Goal: Task Accomplishment & Management: Complete application form

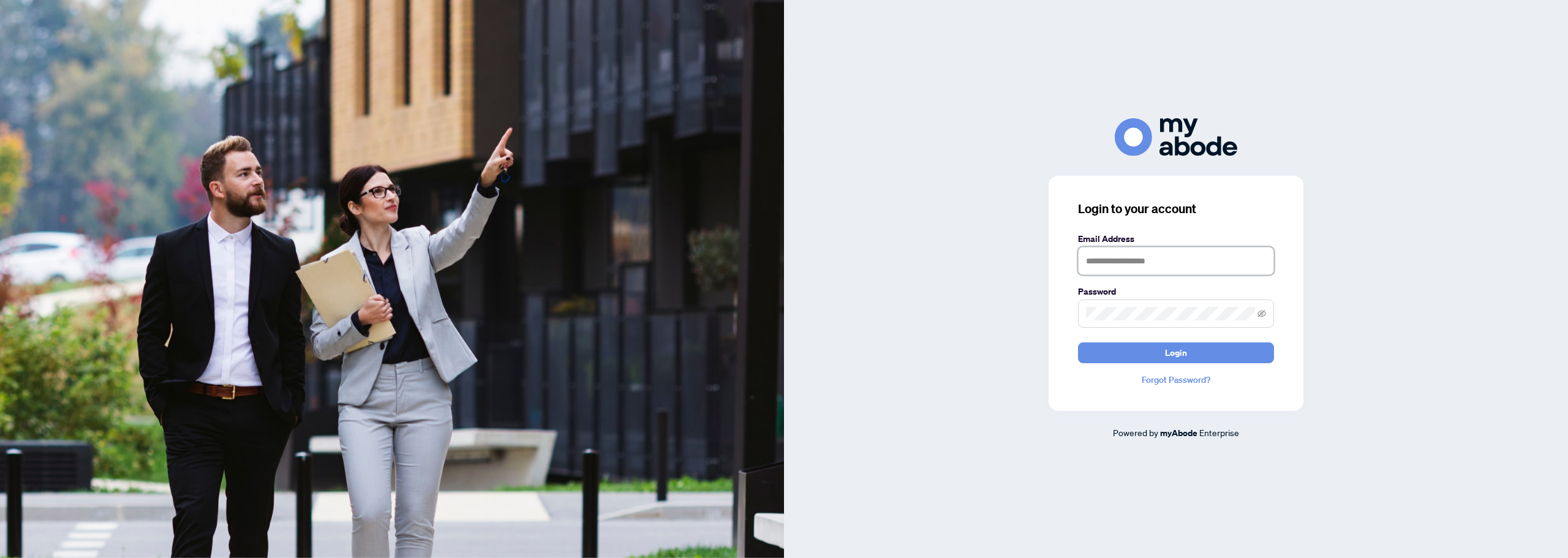
click at [1131, 247] on input "text" at bounding box center [1176, 261] width 196 height 28
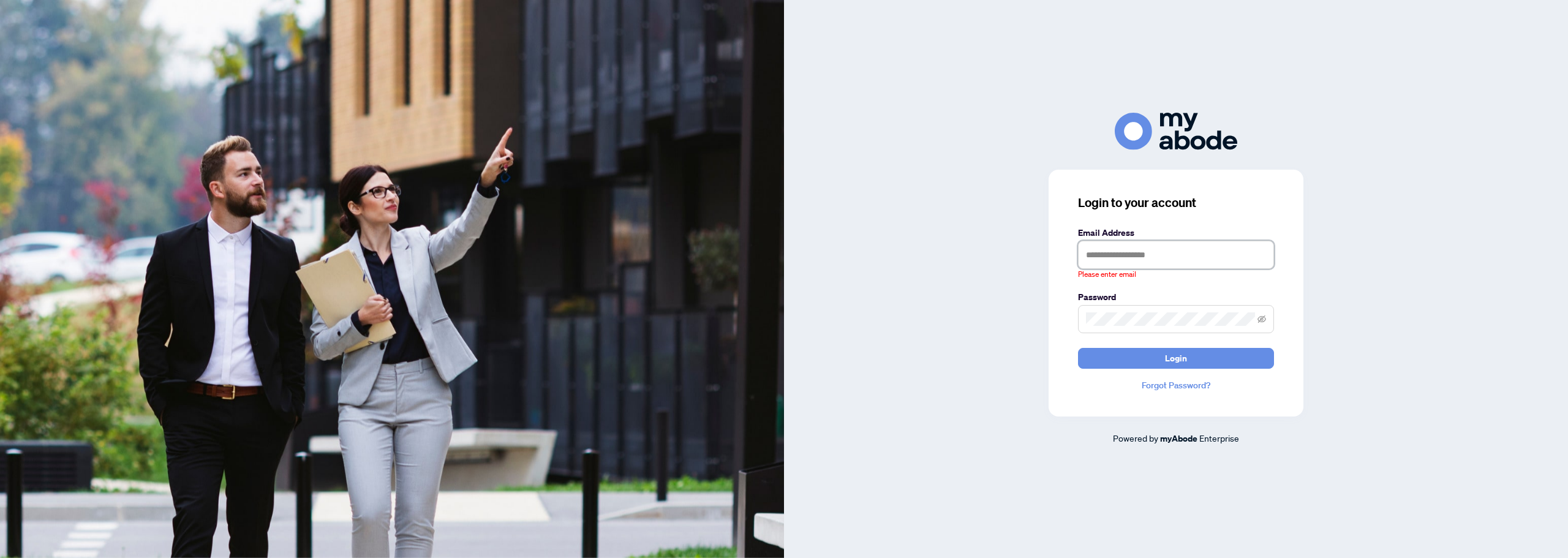
type input "**********"
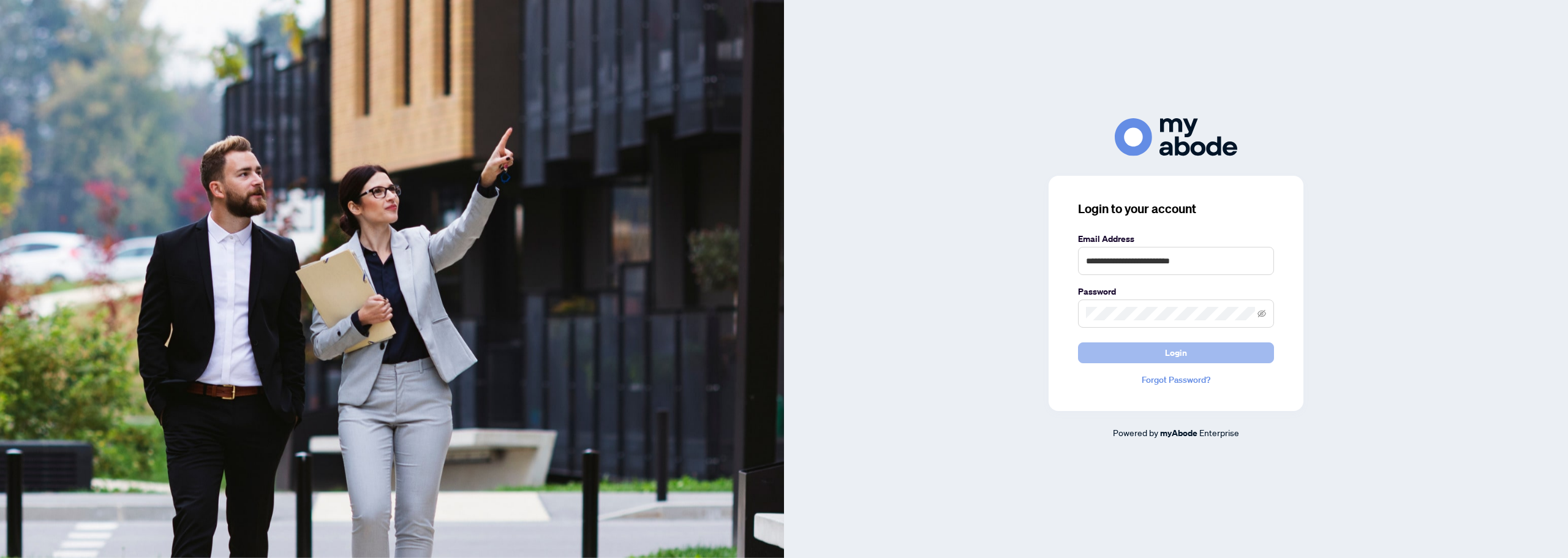
click at [1191, 354] on button "Login" at bounding box center [1176, 353] width 196 height 21
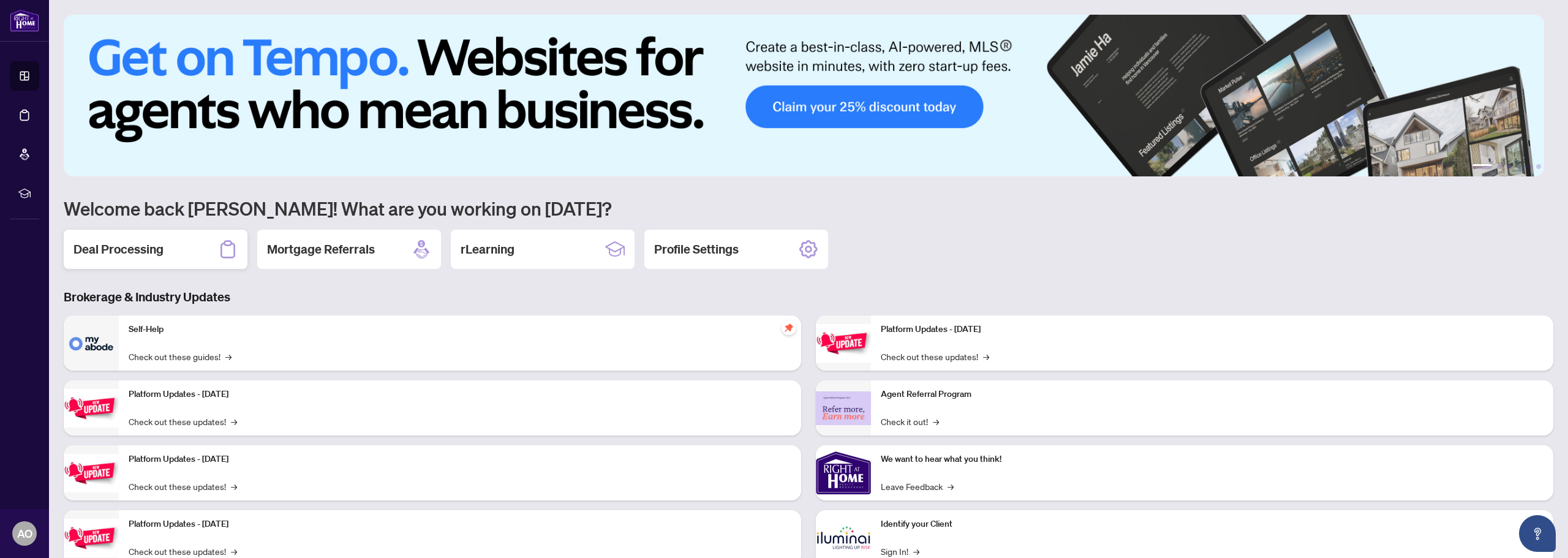
click at [130, 265] on div "Deal Processing" at bounding box center [156, 249] width 184 height 39
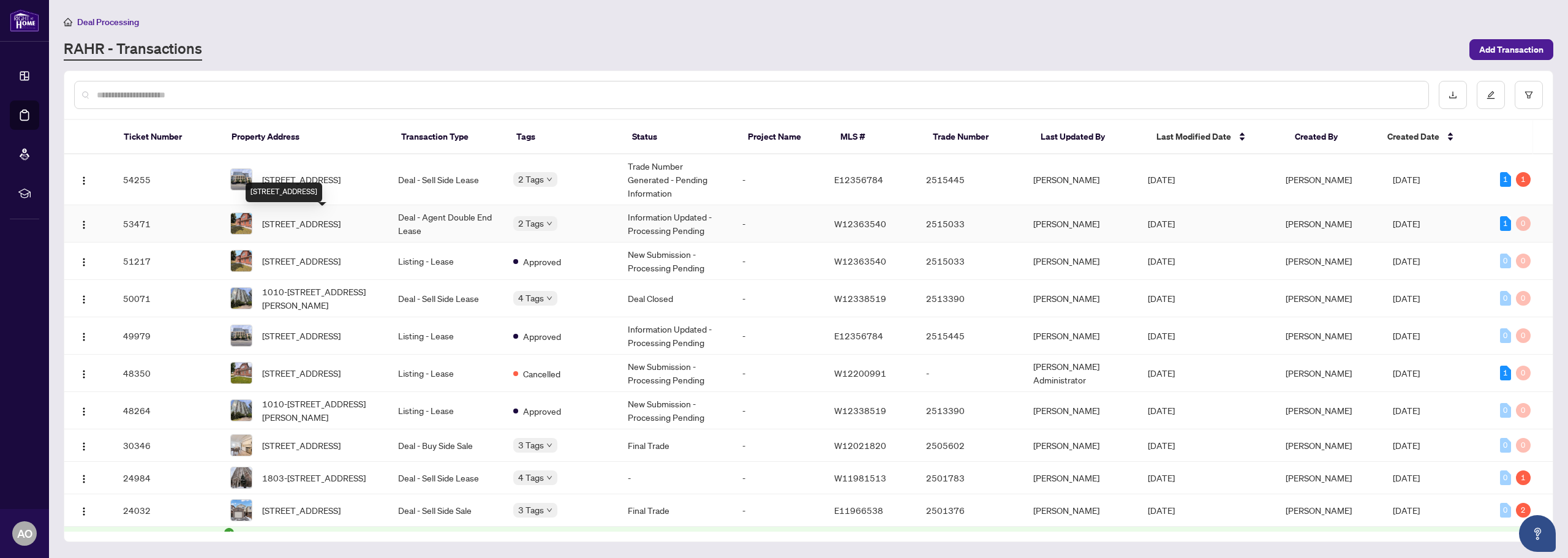
click at [331, 224] on span "[STREET_ADDRESS]" at bounding box center [301, 223] width 78 height 13
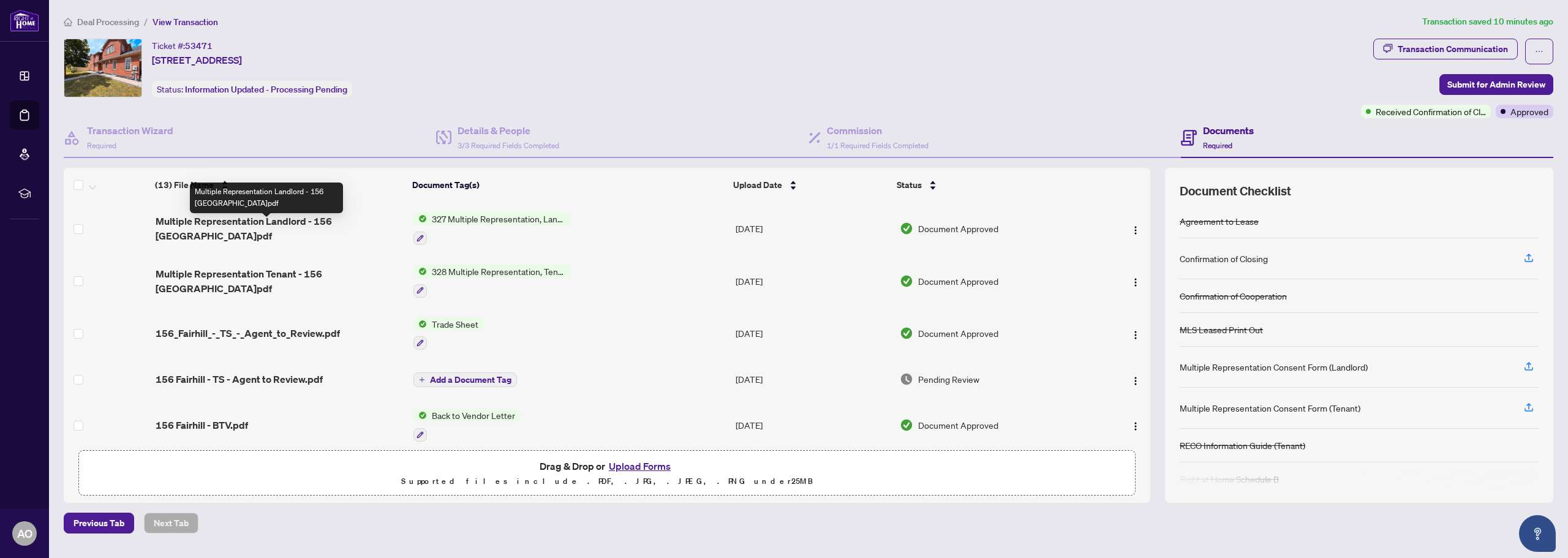
click at [320, 227] on span "Multiple Representation Landlord - 156 Fairhill.pdf" at bounding box center [280, 228] width 248 height 30
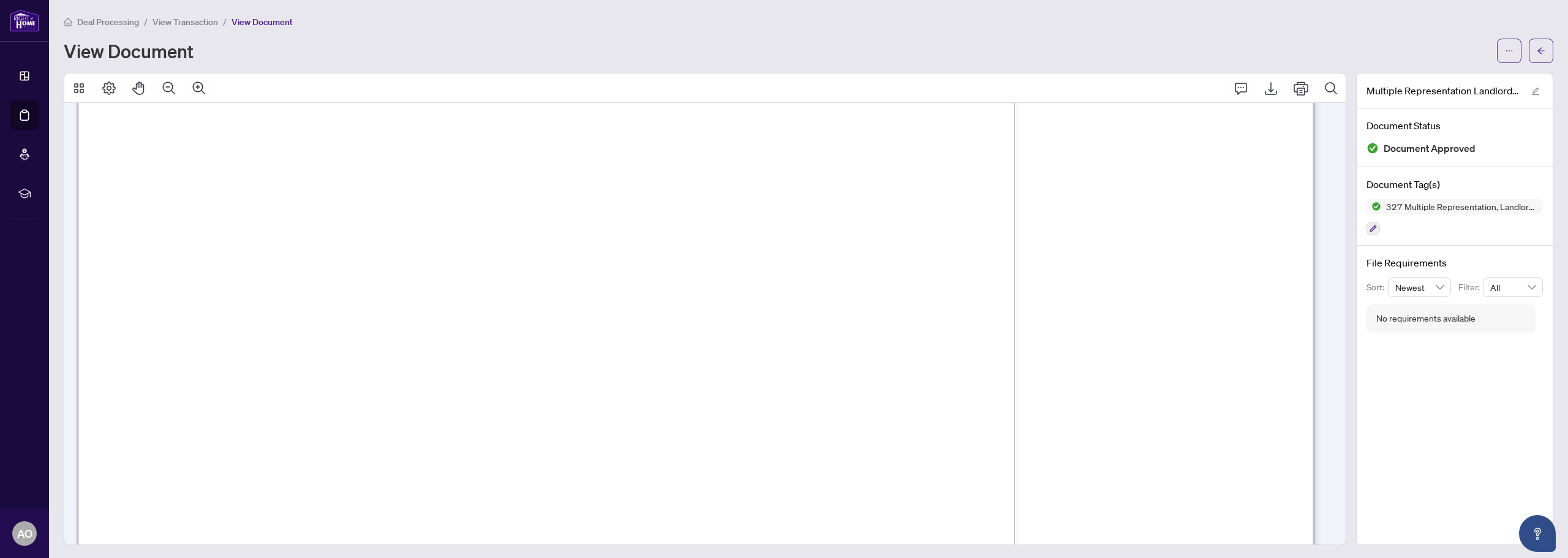
scroll to position [355, 0]
click at [202, 25] on span "View Transaction" at bounding box center [185, 22] width 66 height 11
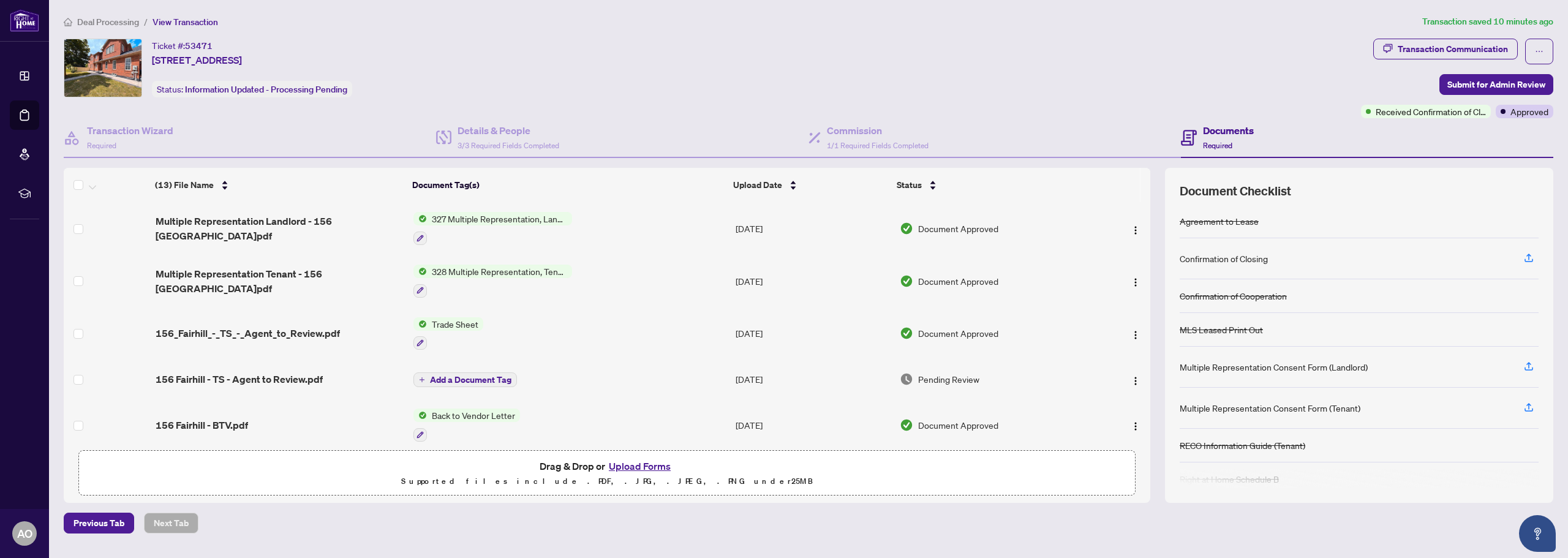
click at [289, 273] on span "Multiple Representation Tenant - 156 Fairhill.pdf" at bounding box center [280, 281] width 248 height 30
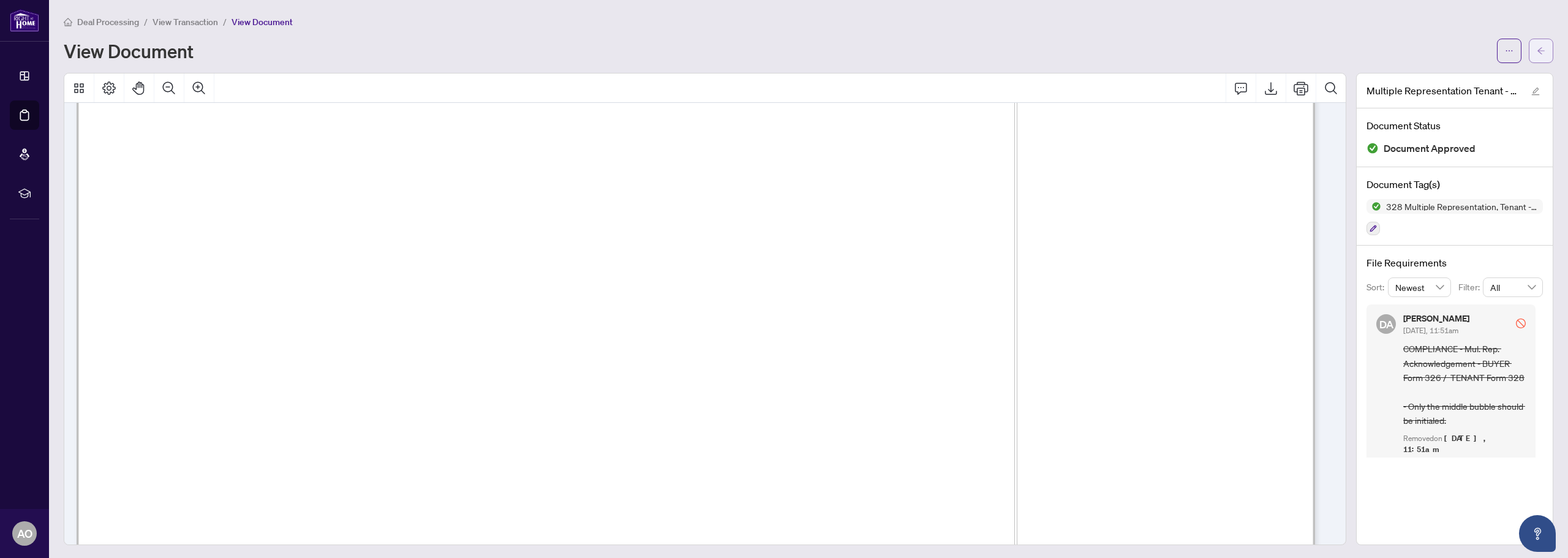
click at [1537, 55] on span "button" at bounding box center [1542, 50] width 9 height 20
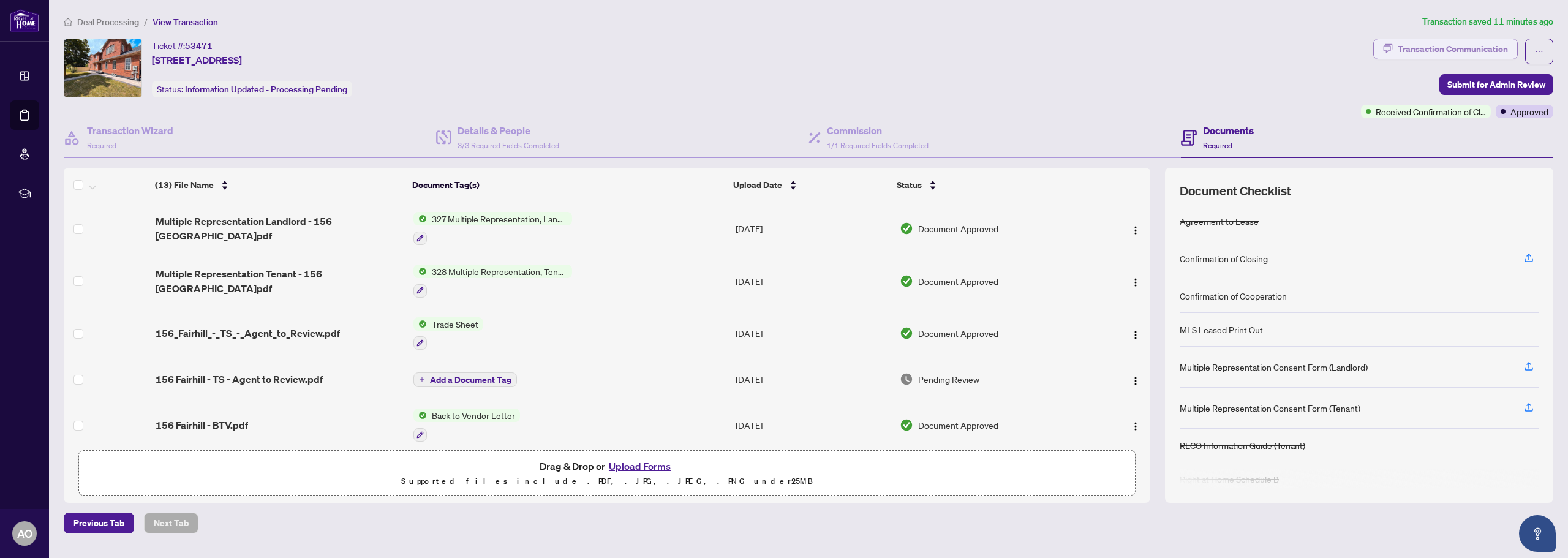
click at [1477, 53] on div "Transaction Communication" at bounding box center [1453, 48] width 110 height 20
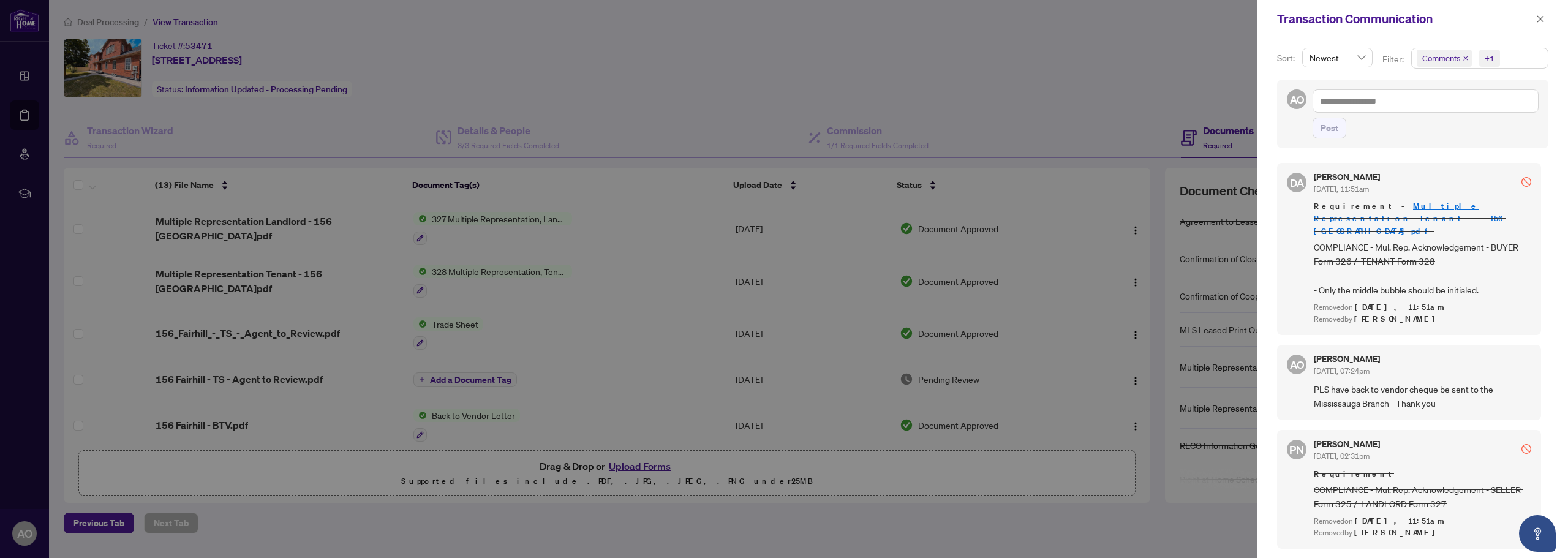
click at [837, 77] on div at bounding box center [784, 279] width 1568 height 558
click at [835, 78] on div at bounding box center [784, 279] width 1568 height 558
click at [1541, 18] on icon "close" at bounding box center [1541, 19] width 9 height 9
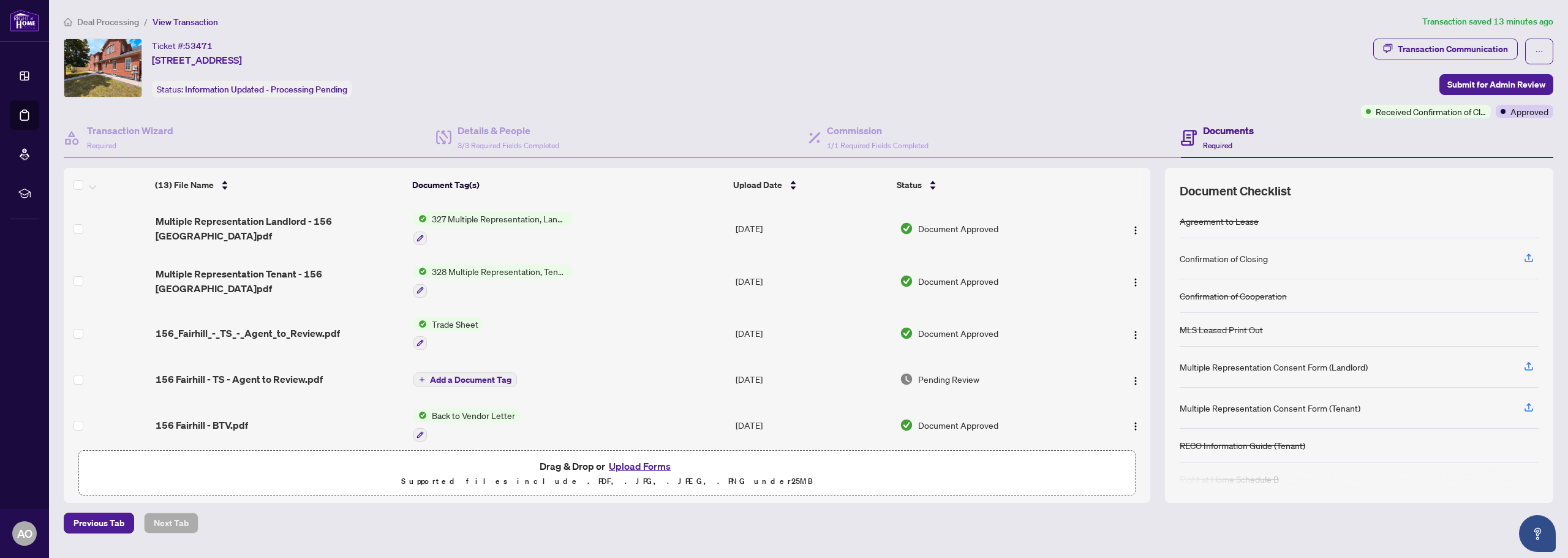
click at [496, 268] on span "328 Multiple Representation, Tenant - Acknowledgement & Consent Disclosure" at bounding box center [500, 271] width 145 height 13
click at [335, 280] on span "Multiple Representation Tenant - 156 Fairhill.pdf" at bounding box center [280, 281] width 248 height 30
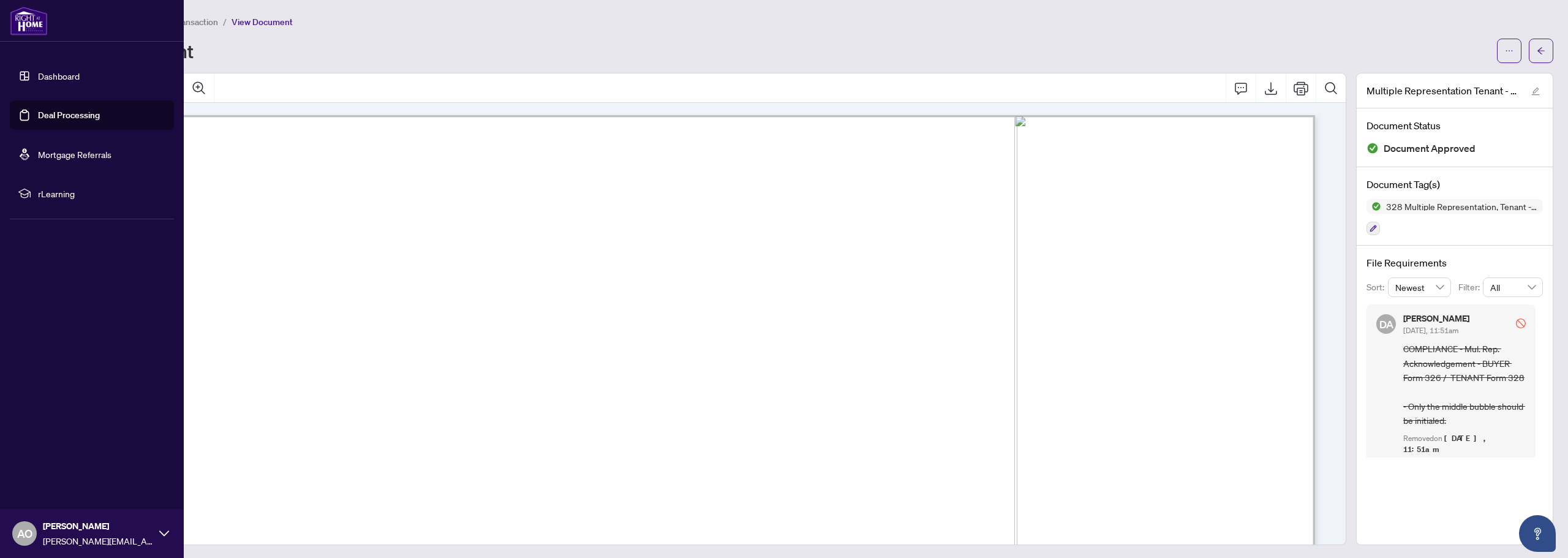
click at [57, 71] on link "Dashboard" at bounding box center [59, 76] width 42 height 11
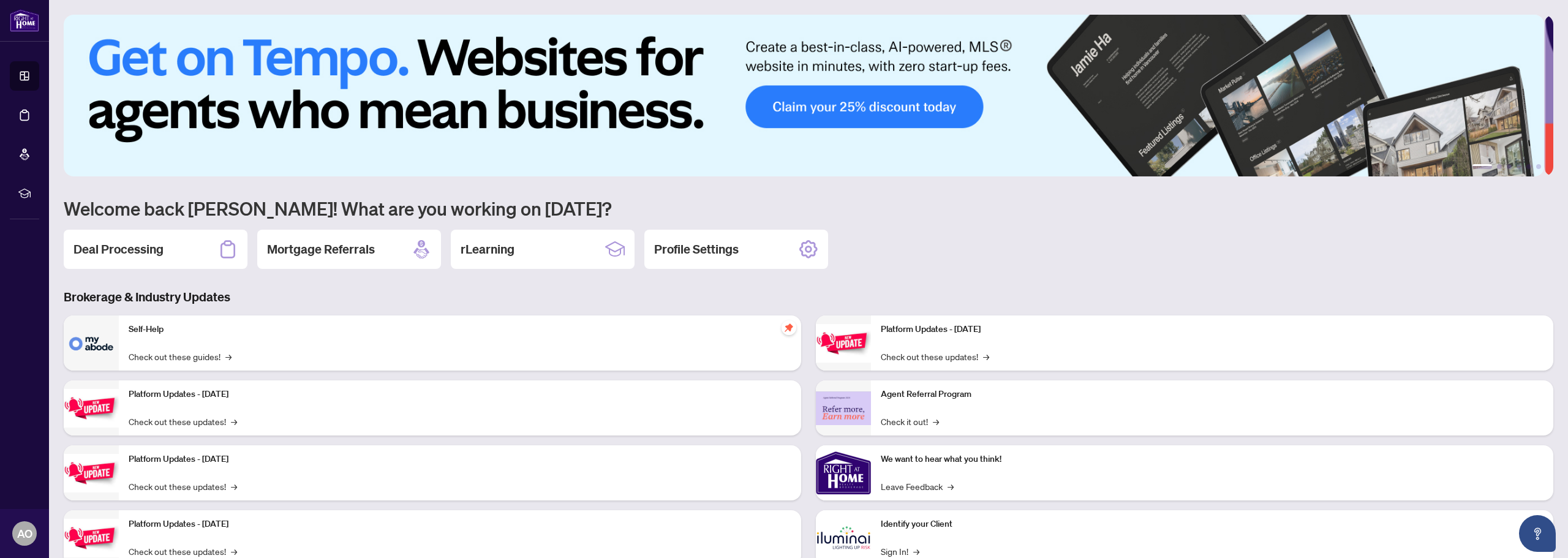
click at [169, 257] on div "Deal Processing" at bounding box center [156, 249] width 184 height 39
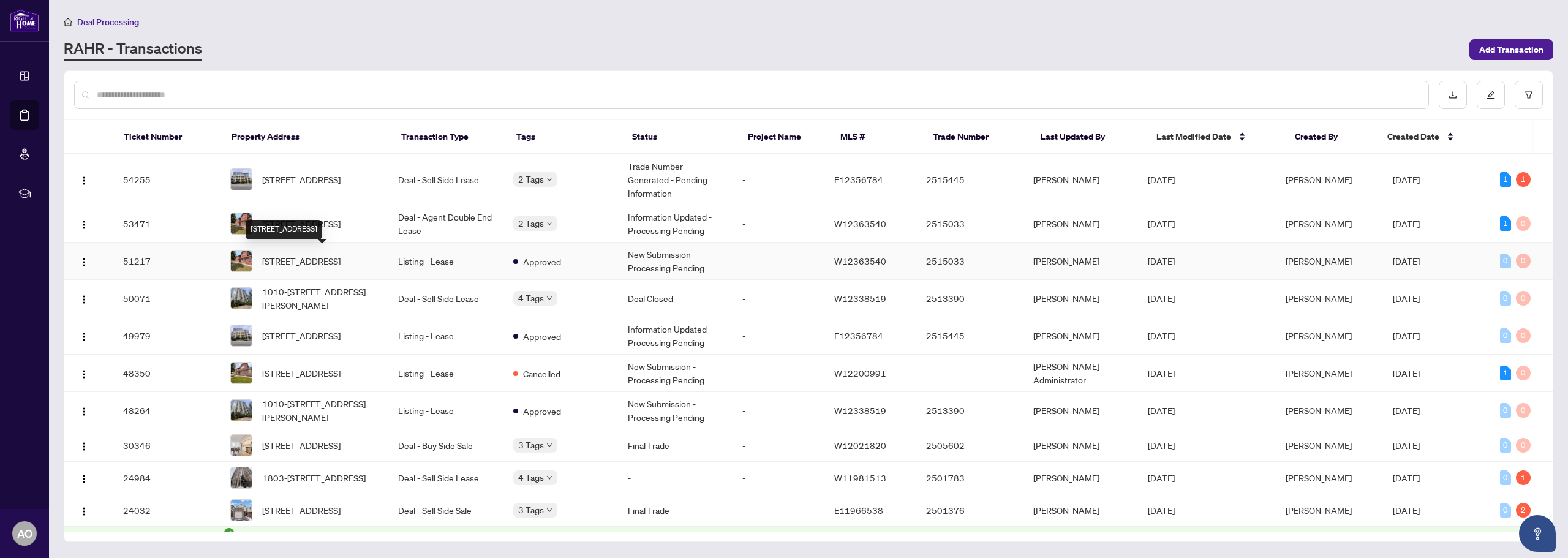
click at [322, 231] on div "156 Fairhill Ave, Brampton, Ontario L7A 2H7, Canada" at bounding box center [284, 229] width 77 height 20
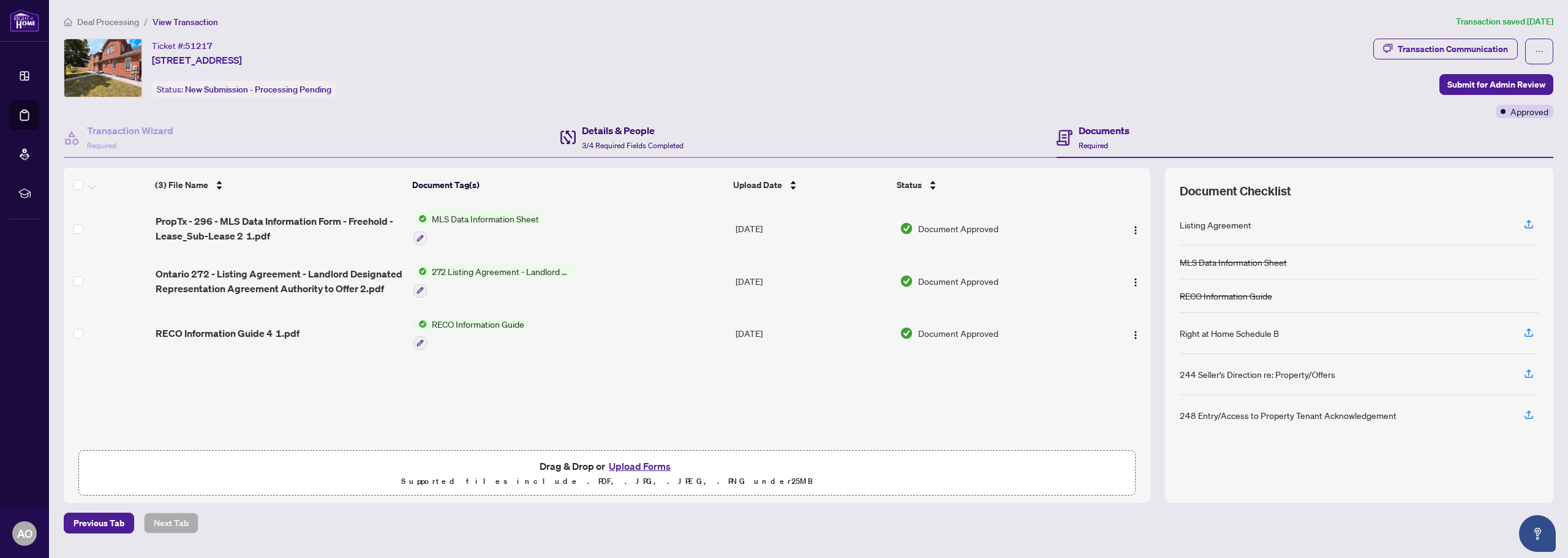
click at [644, 132] on h4 "Details & People" at bounding box center [632, 130] width 101 height 14
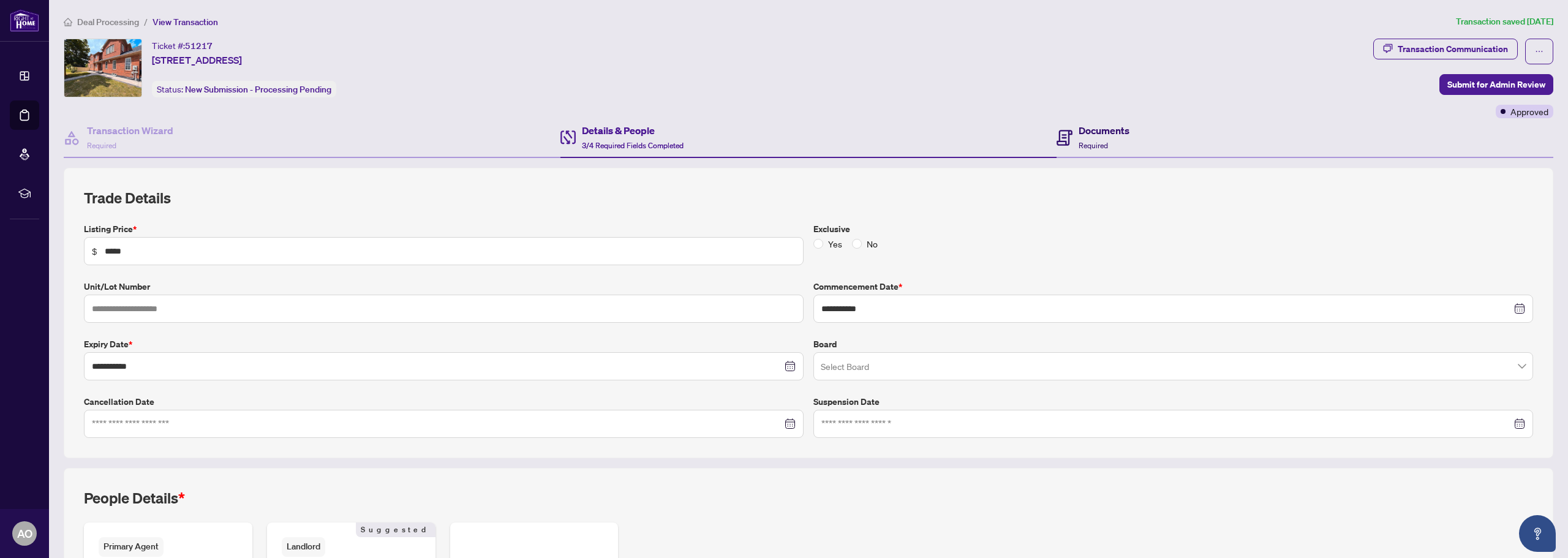
click at [1098, 125] on h4 "Documents" at bounding box center [1104, 130] width 51 height 14
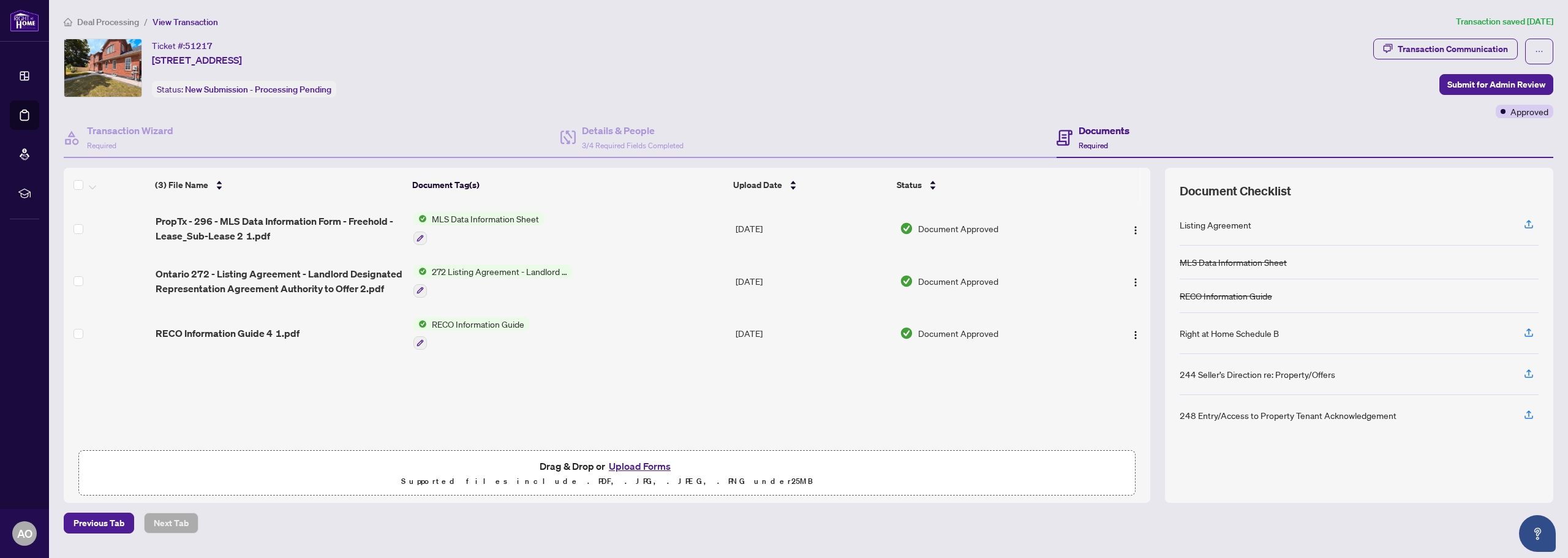
click at [128, 15] on li "Deal Processing" at bounding box center [101, 21] width 76 height 14
click at [129, 19] on span "Deal Processing" at bounding box center [108, 22] width 62 height 11
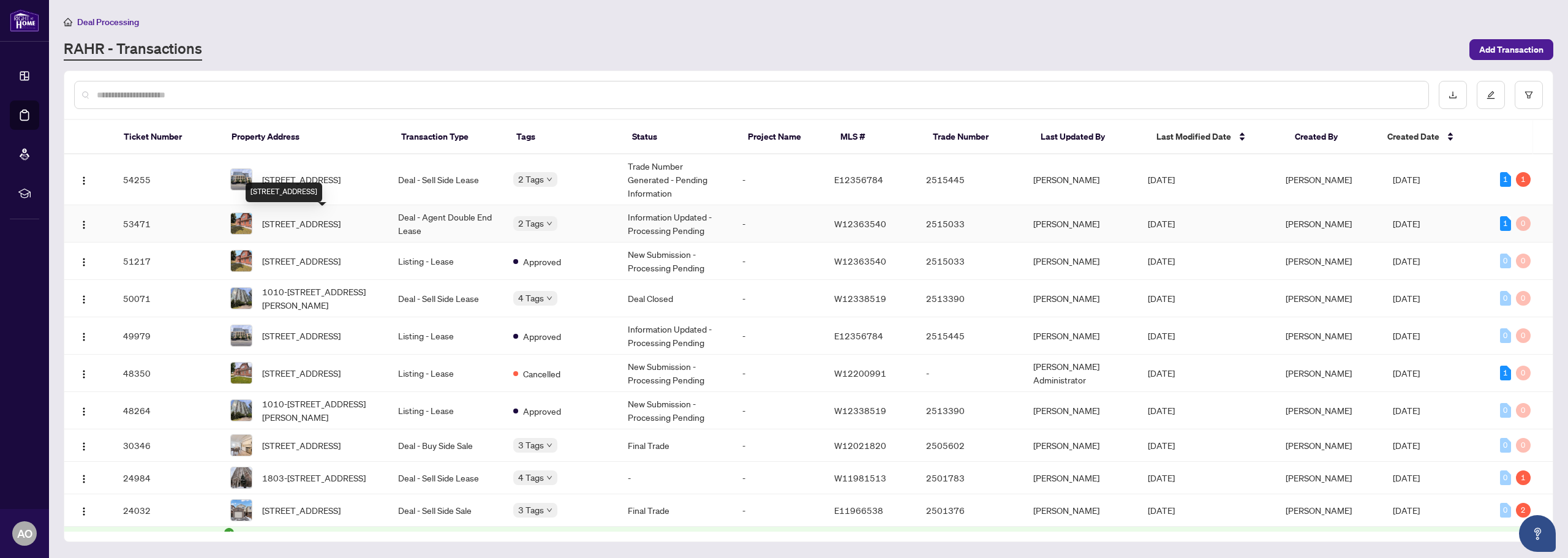
click at [309, 224] on span "156 Fairhill Ave, Brampton, Ontario L7A 2H7, Canada" at bounding box center [301, 223] width 78 height 13
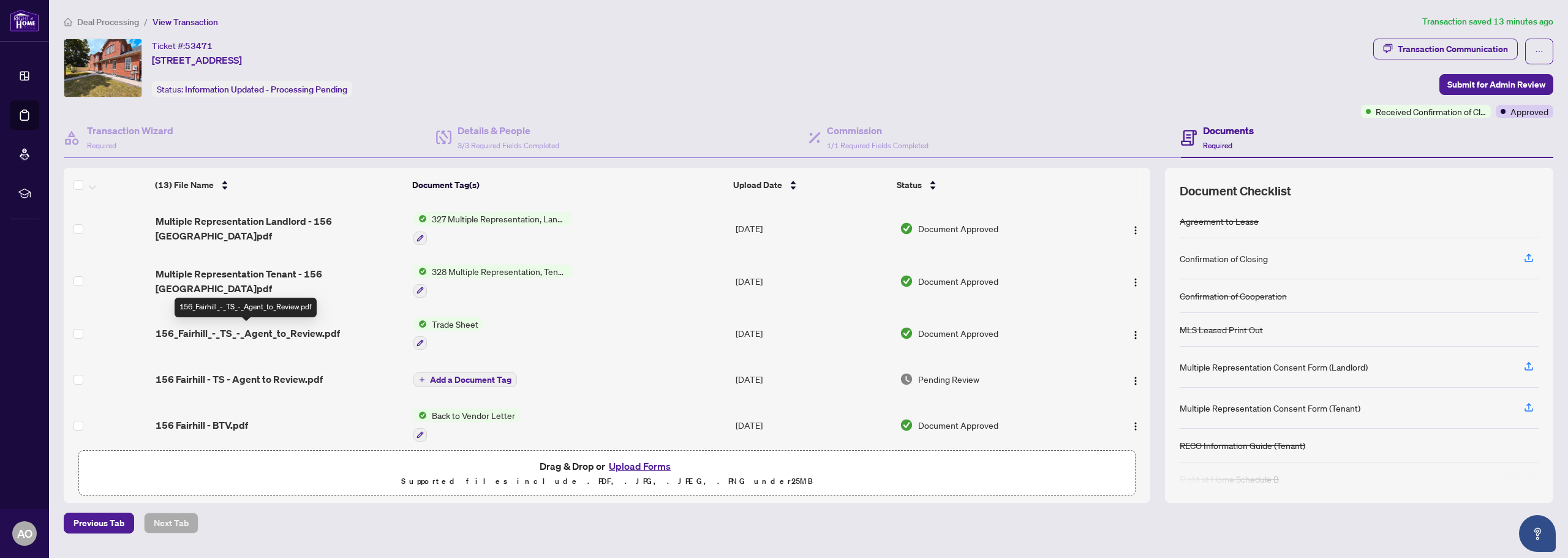
click at [306, 327] on span "156_Fairhill_-_TS_-_Agent_to_Review.pdf" at bounding box center [248, 333] width 185 height 14
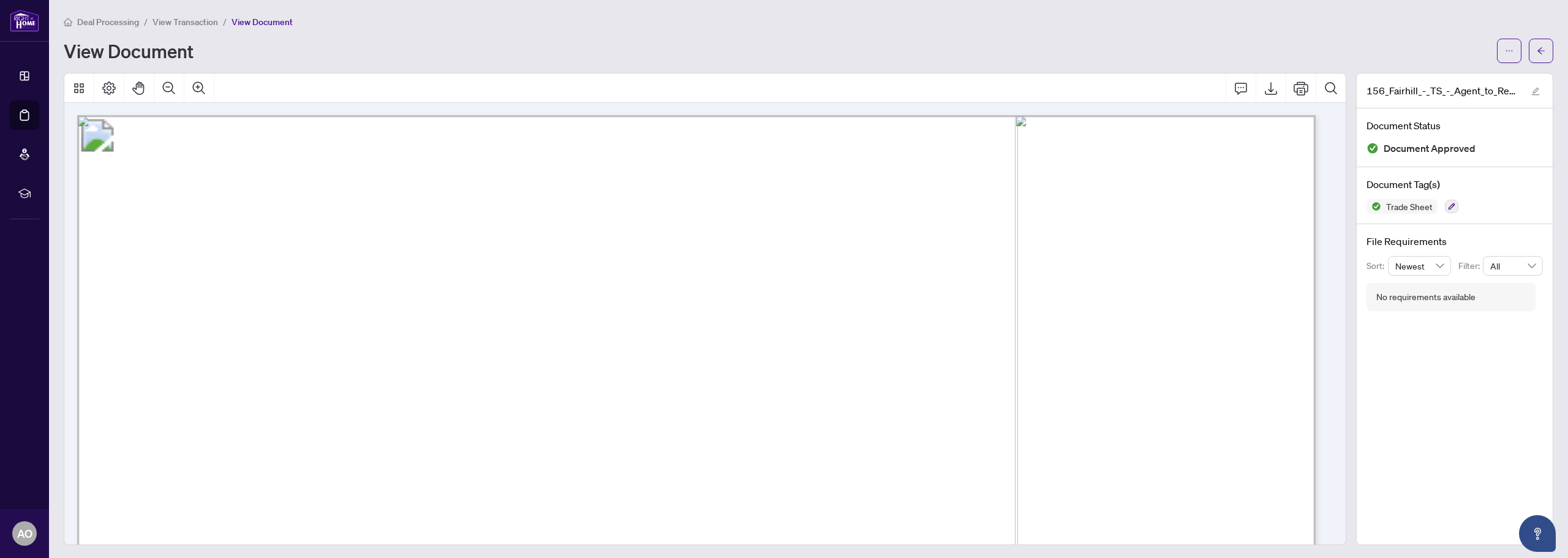
click at [117, 18] on span "Deal Processing" at bounding box center [108, 22] width 62 height 11
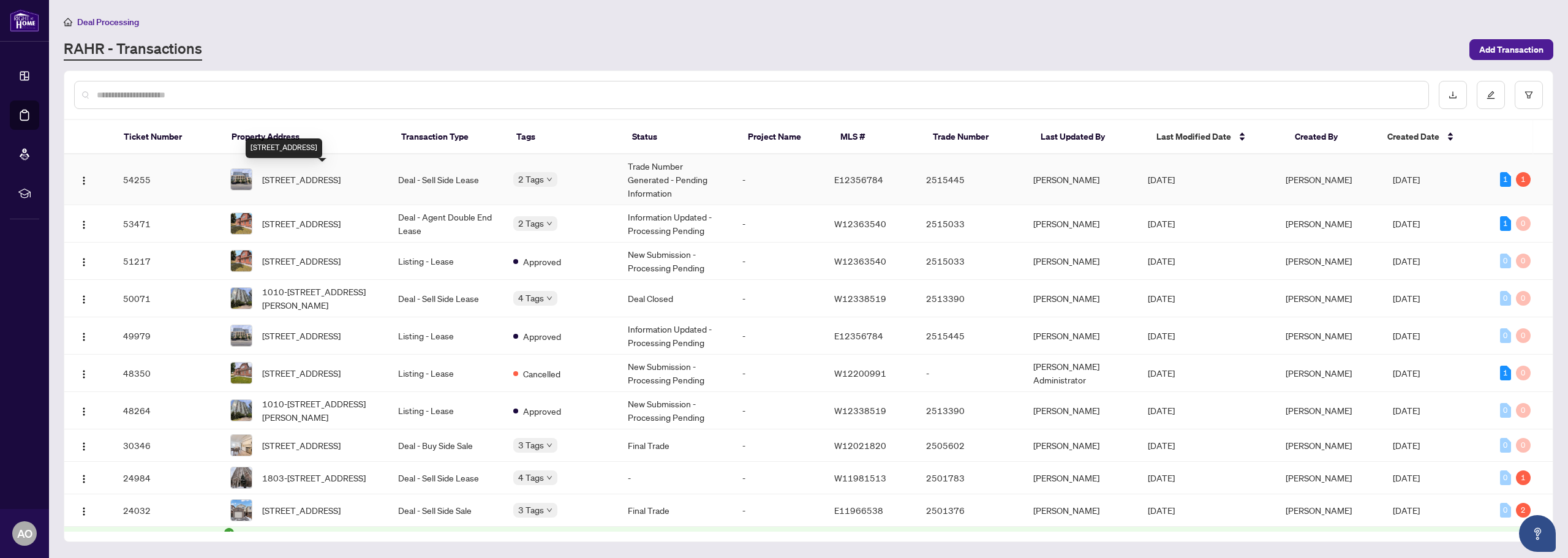
click at [301, 173] on span "401-630 Queen St, Toronto, Ontario M4M 1G3, Canada" at bounding box center [301, 179] width 78 height 13
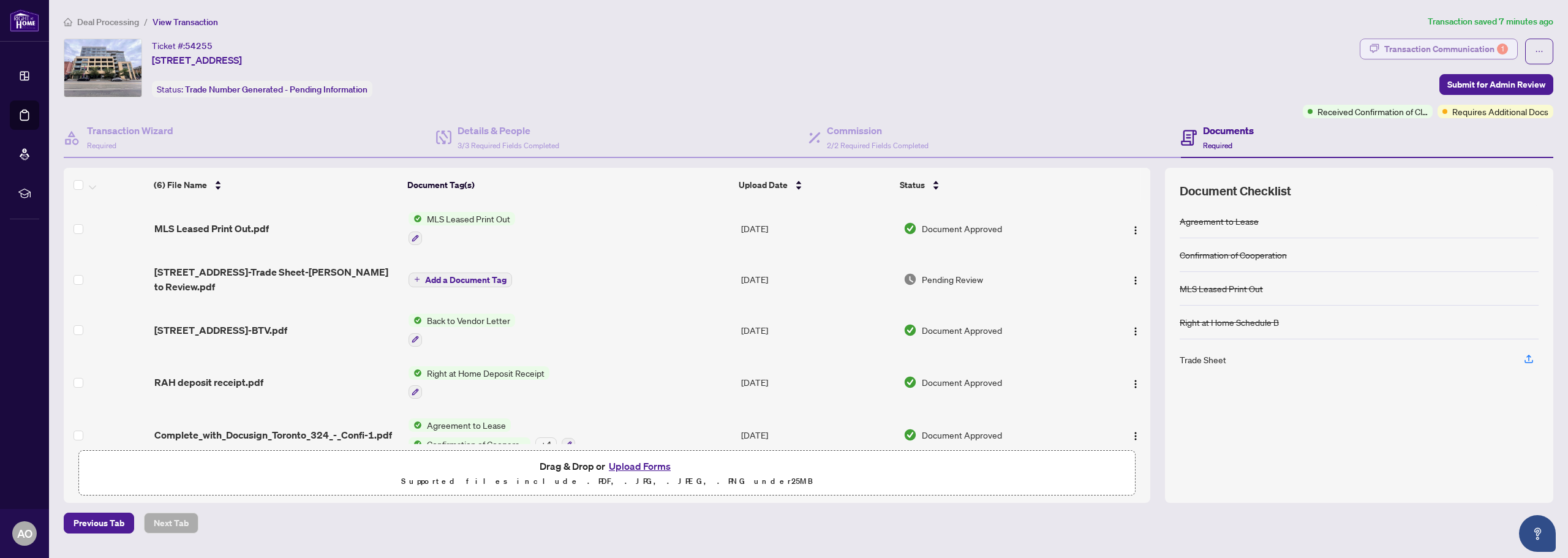
click at [1446, 52] on div "Transaction Communication 1" at bounding box center [1446, 48] width 123 height 20
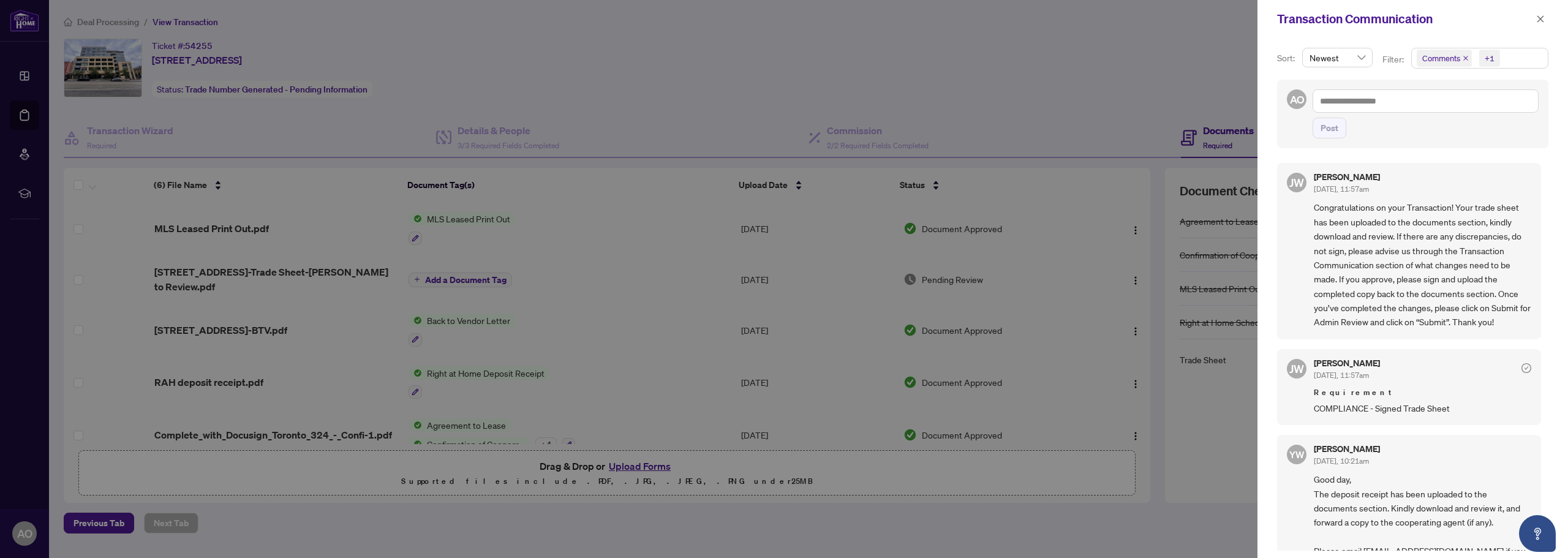
drag, startPoint x: 1064, startPoint y: 113, endPoint x: 1068, endPoint y: 107, distance: 7.2
click at [1068, 107] on div at bounding box center [784, 279] width 1568 height 558
click at [1546, 15] on button "button" at bounding box center [1540, 18] width 16 height 14
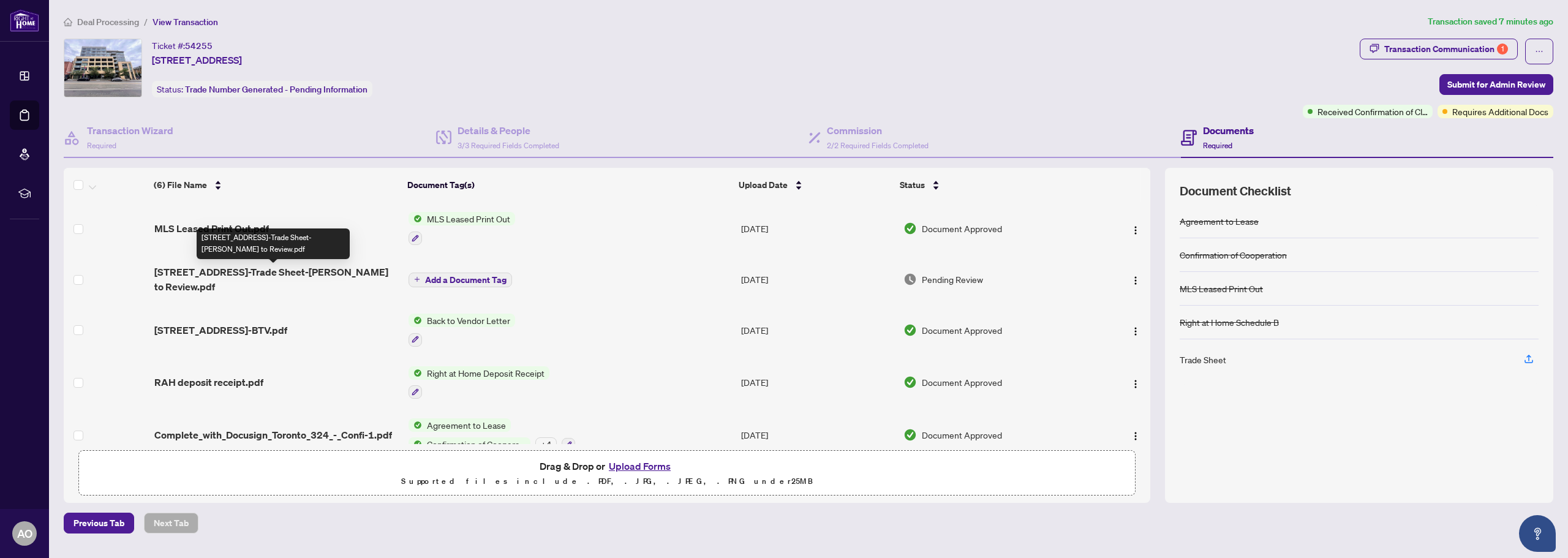
click at [330, 271] on span "630 Queen St 401-Trade Sheet-Anthony to Review.pdf" at bounding box center [277, 279] width 244 height 30
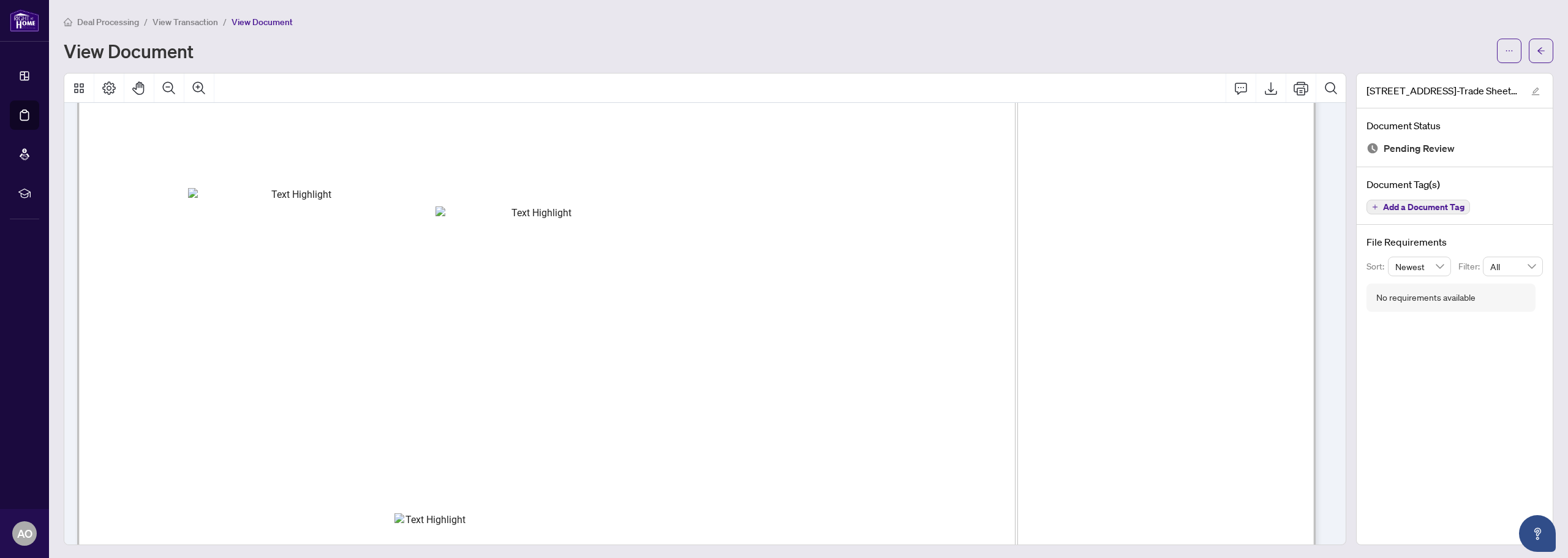
scroll to position [61, 0]
click at [200, 22] on span "View Transaction" at bounding box center [185, 22] width 66 height 11
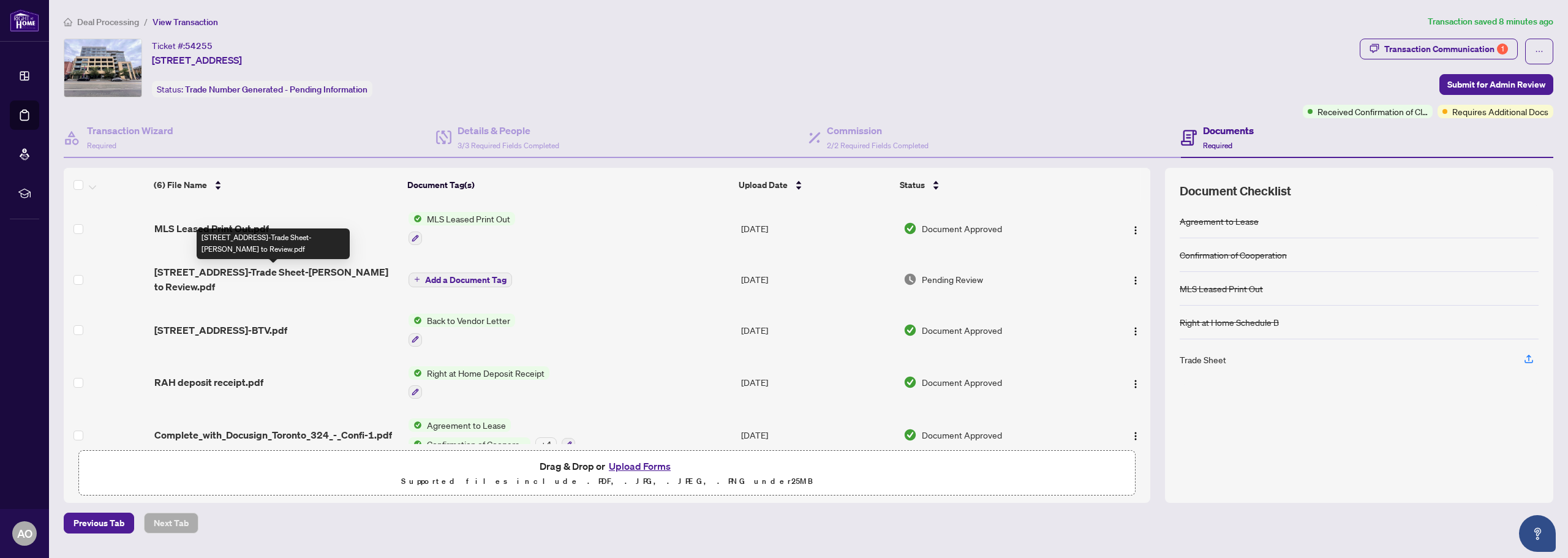
click at [243, 275] on span "630 Queen St 401-Trade Sheet-Anthony to Review.pdf" at bounding box center [277, 279] width 244 height 30
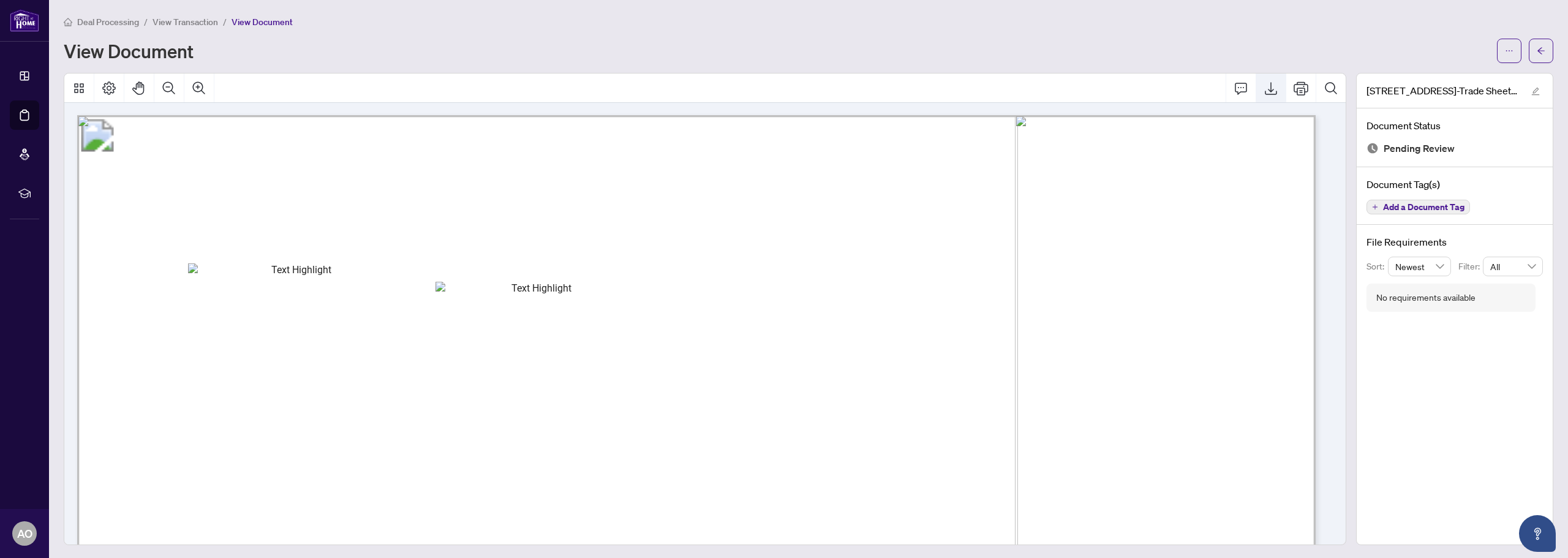
click at [1256, 96] on button "Export" at bounding box center [1271, 88] width 30 height 30
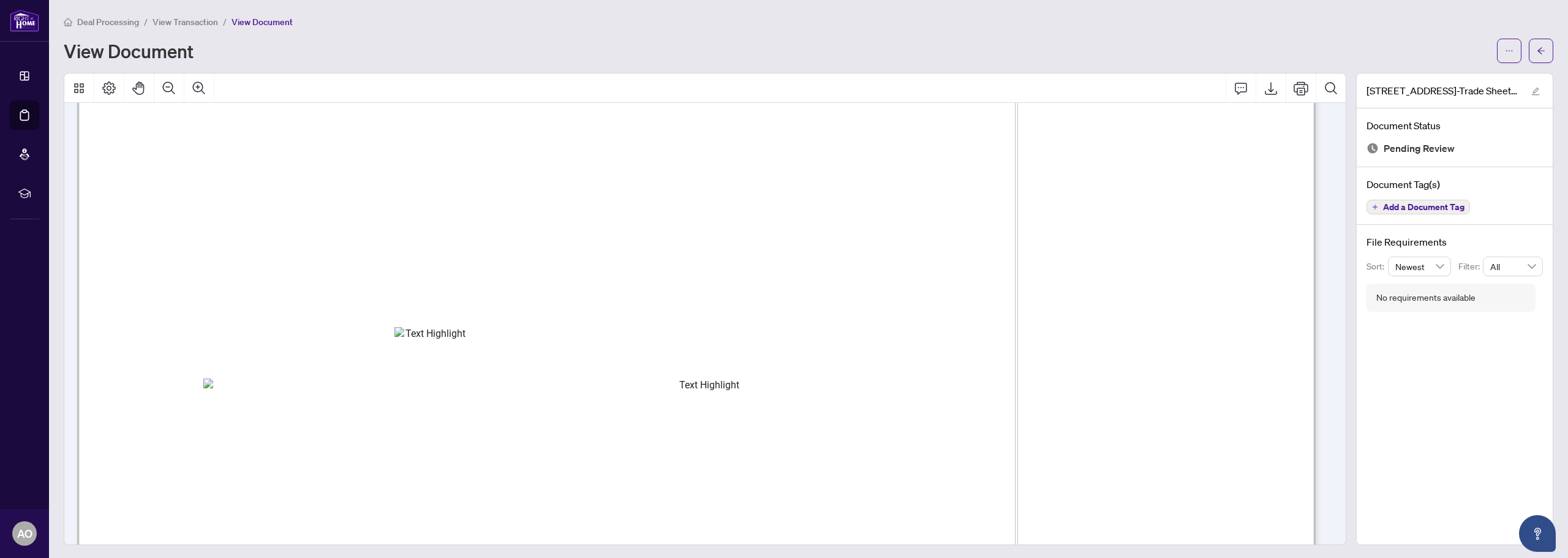
scroll to position [122, 0]
click at [191, 20] on span "View Transaction" at bounding box center [185, 22] width 66 height 11
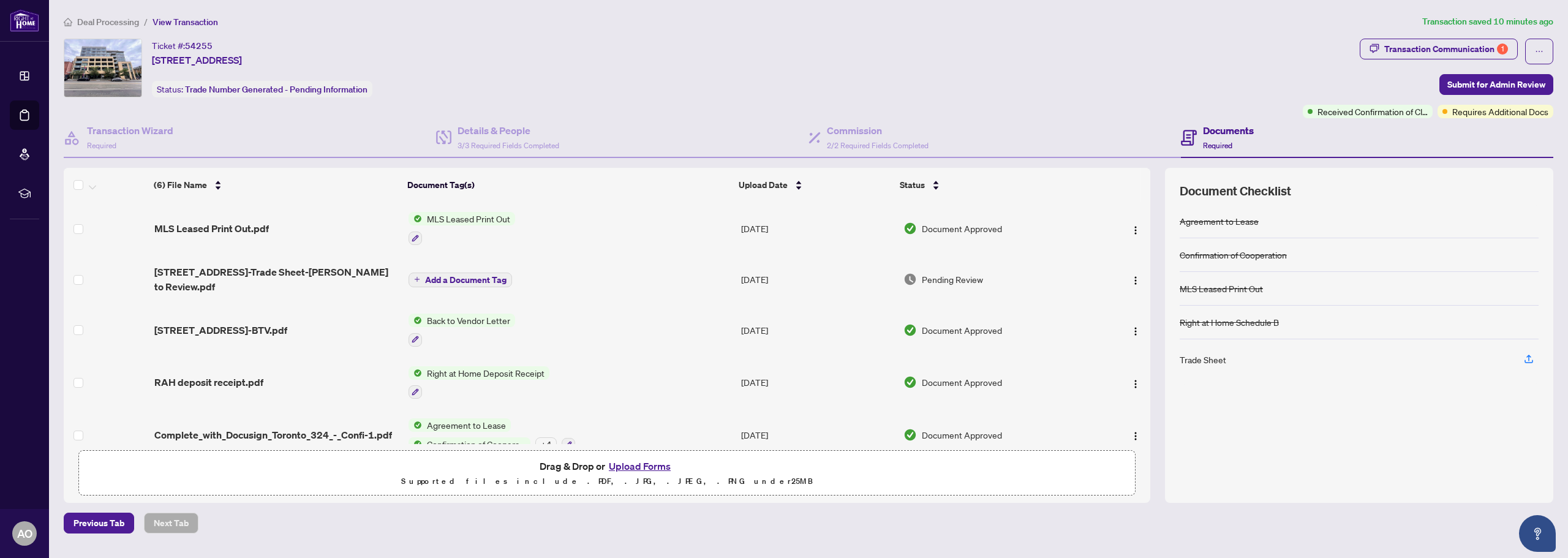
click at [130, 18] on span "Deal Processing" at bounding box center [108, 22] width 62 height 11
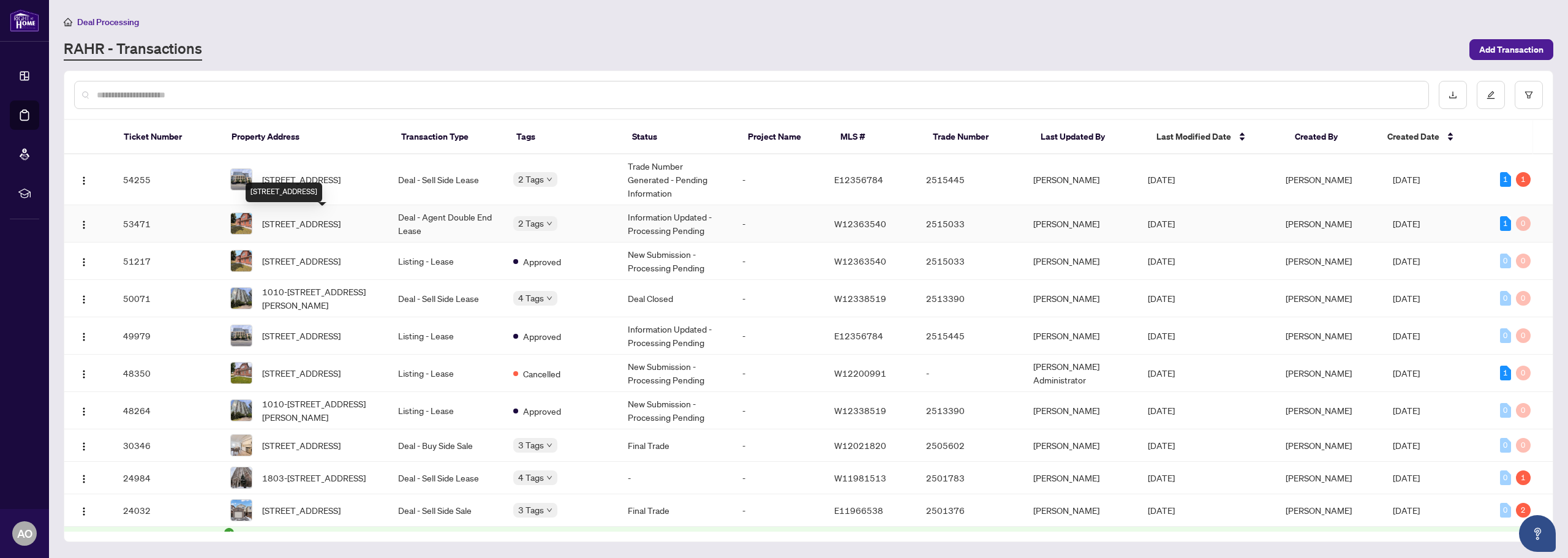
click at [321, 219] on span "156 Fairhill Ave, Brampton, Ontario L7A 2H7, Canada" at bounding box center [301, 223] width 78 height 13
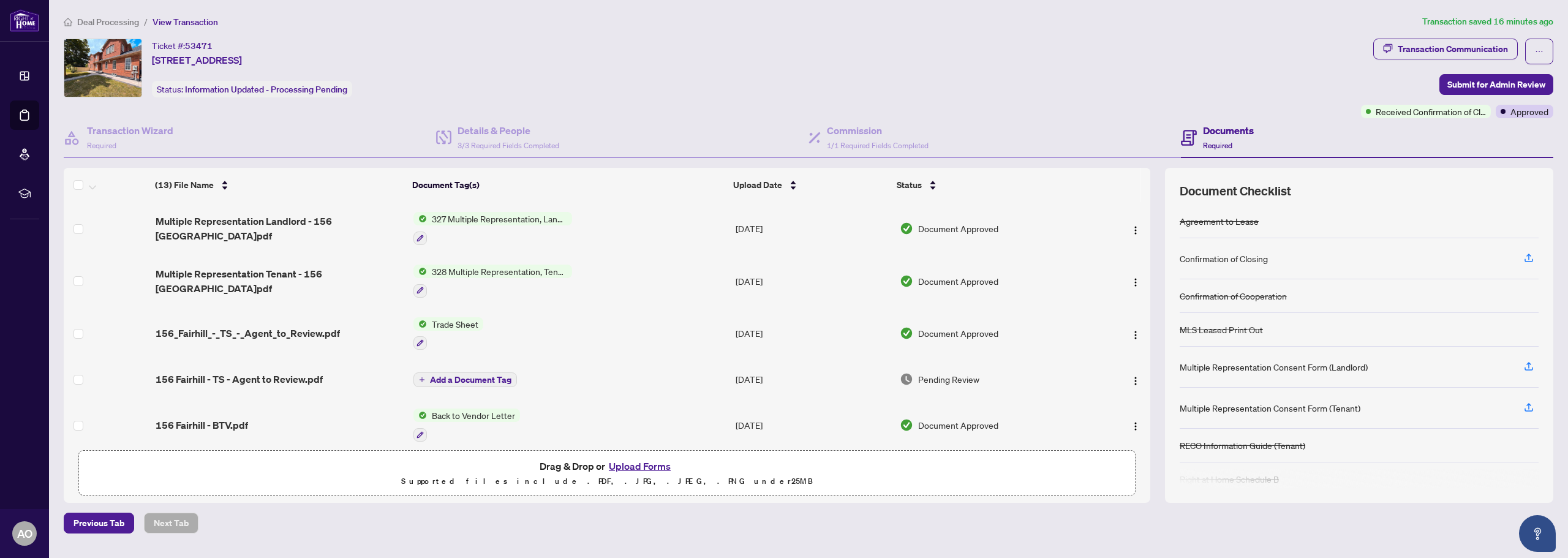
click at [646, 464] on button "Upload Forms" at bounding box center [640, 465] width 69 height 16
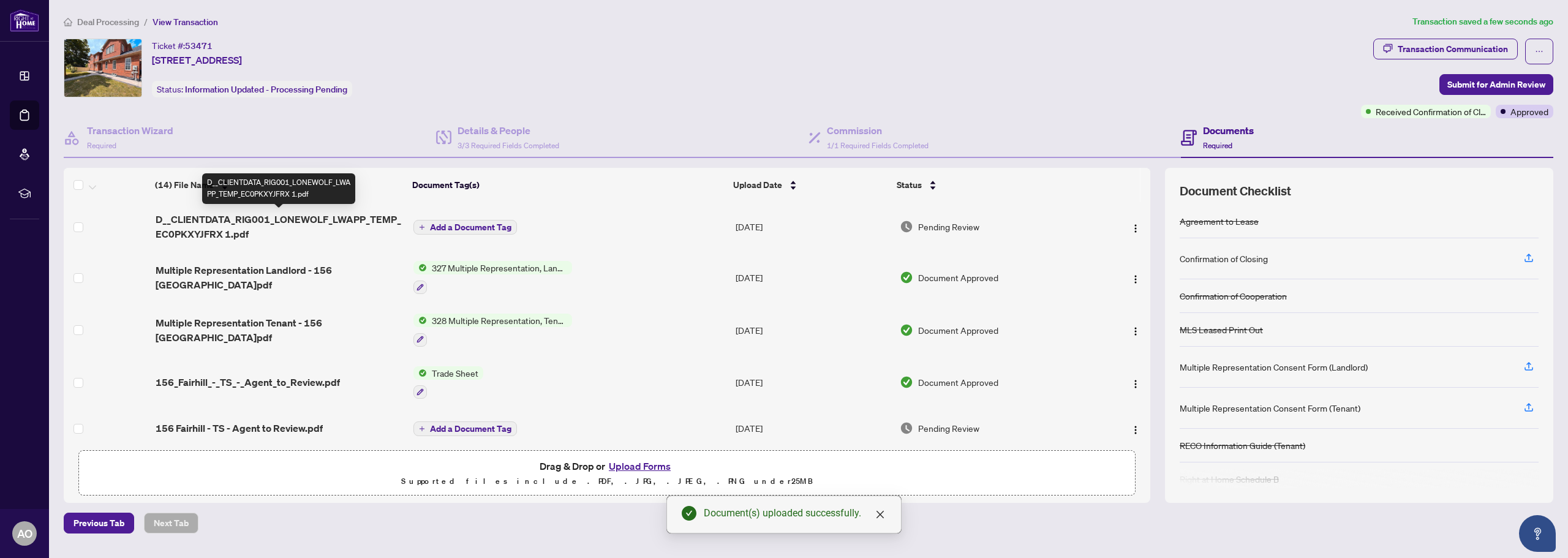
click at [345, 215] on span "D__CLIENTDATA_RIG001_LONEWOLF_LWAPP_TEMP_EC0PKXYJFRX 1.pdf" at bounding box center [280, 226] width 248 height 30
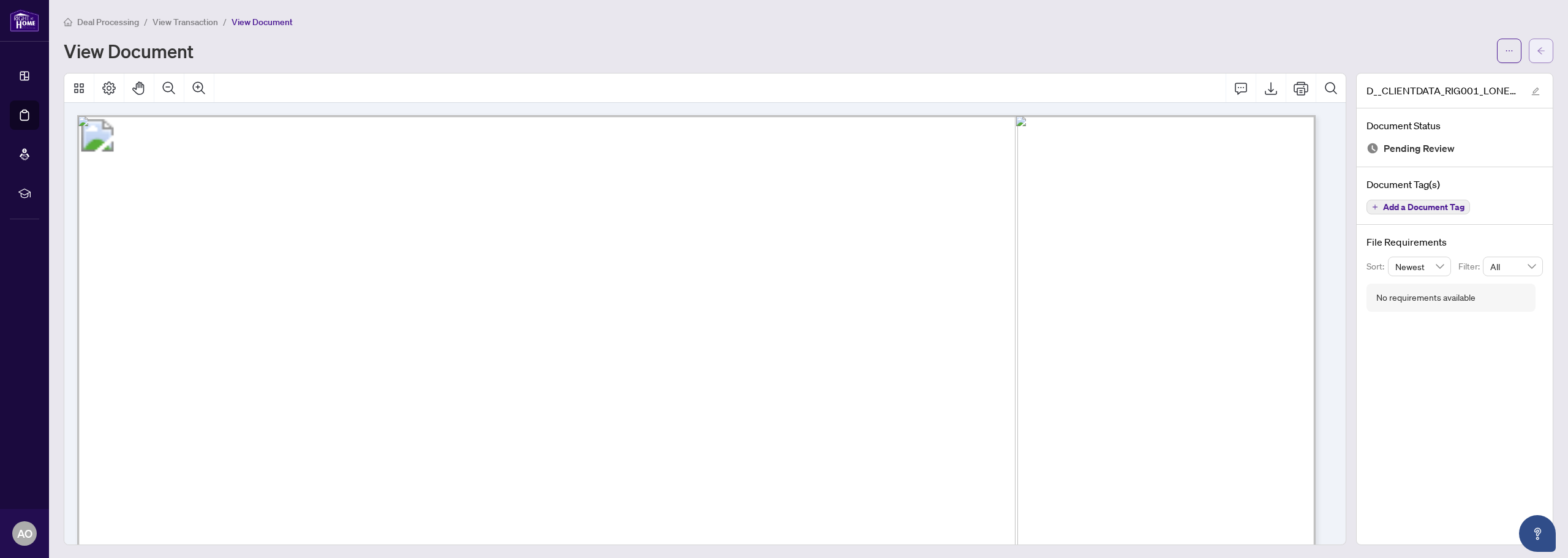
click at [1537, 52] on icon "arrow-left" at bounding box center [1542, 51] width 9 height 9
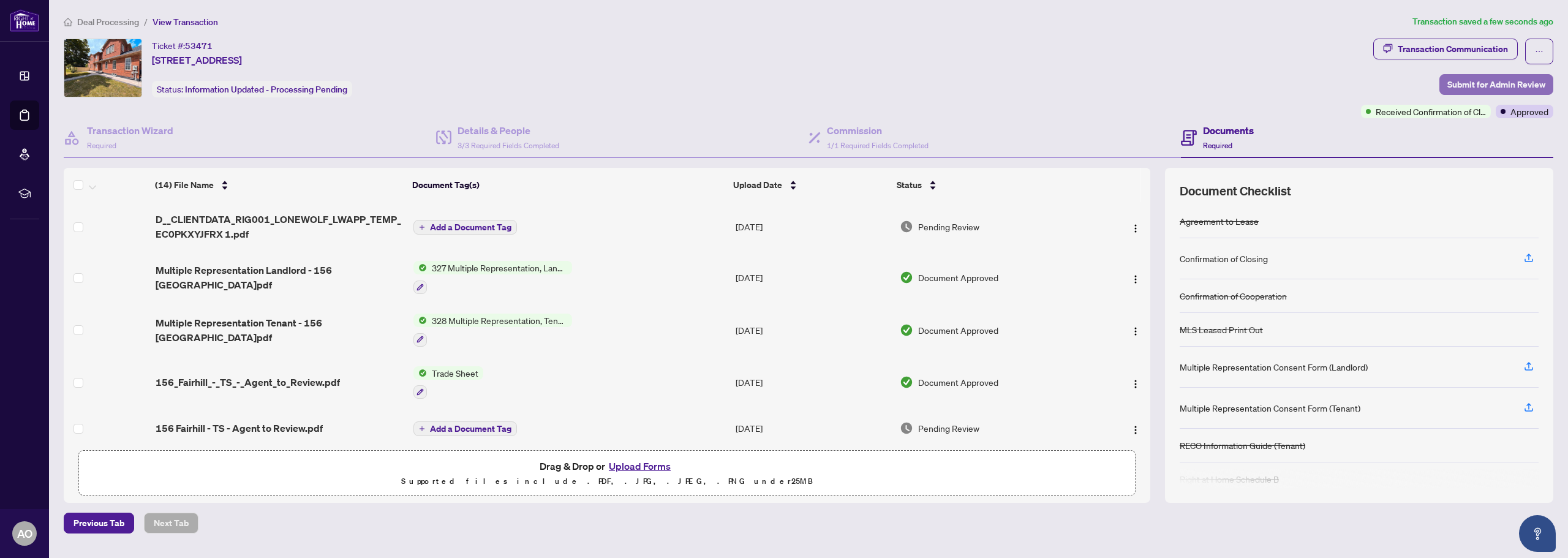
click at [1491, 79] on span "Submit for Admin Review" at bounding box center [1497, 84] width 98 height 20
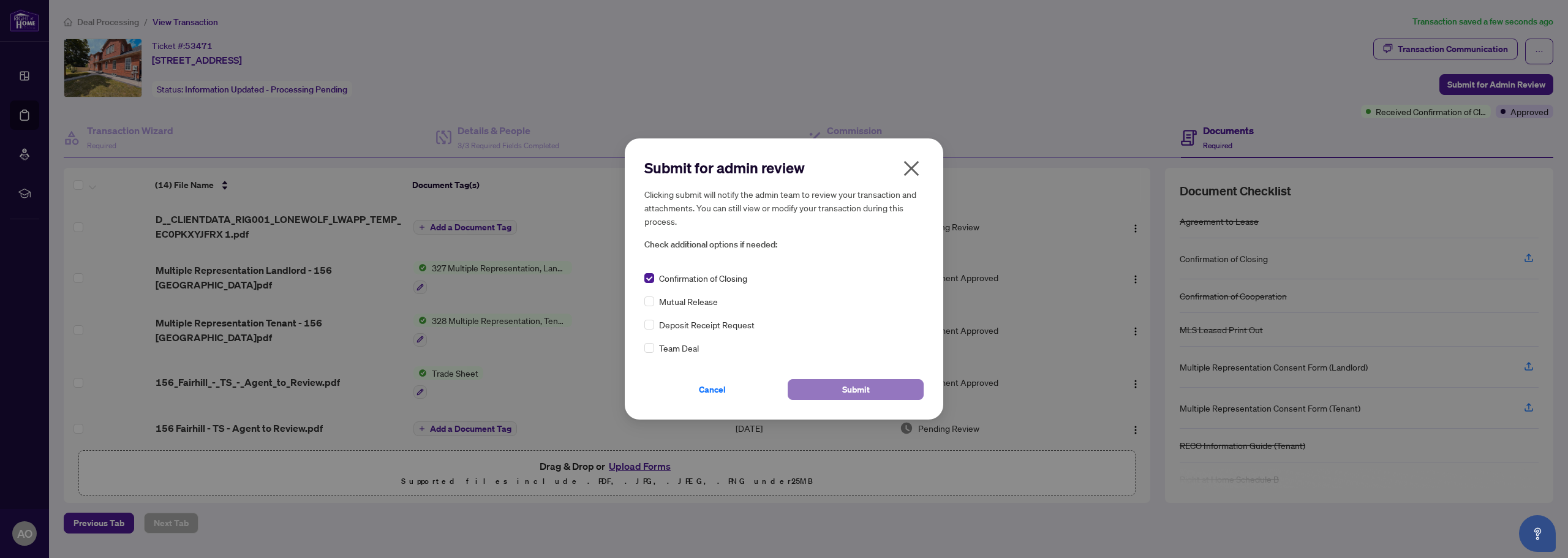
click at [838, 385] on button "Submit" at bounding box center [856, 389] width 136 height 21
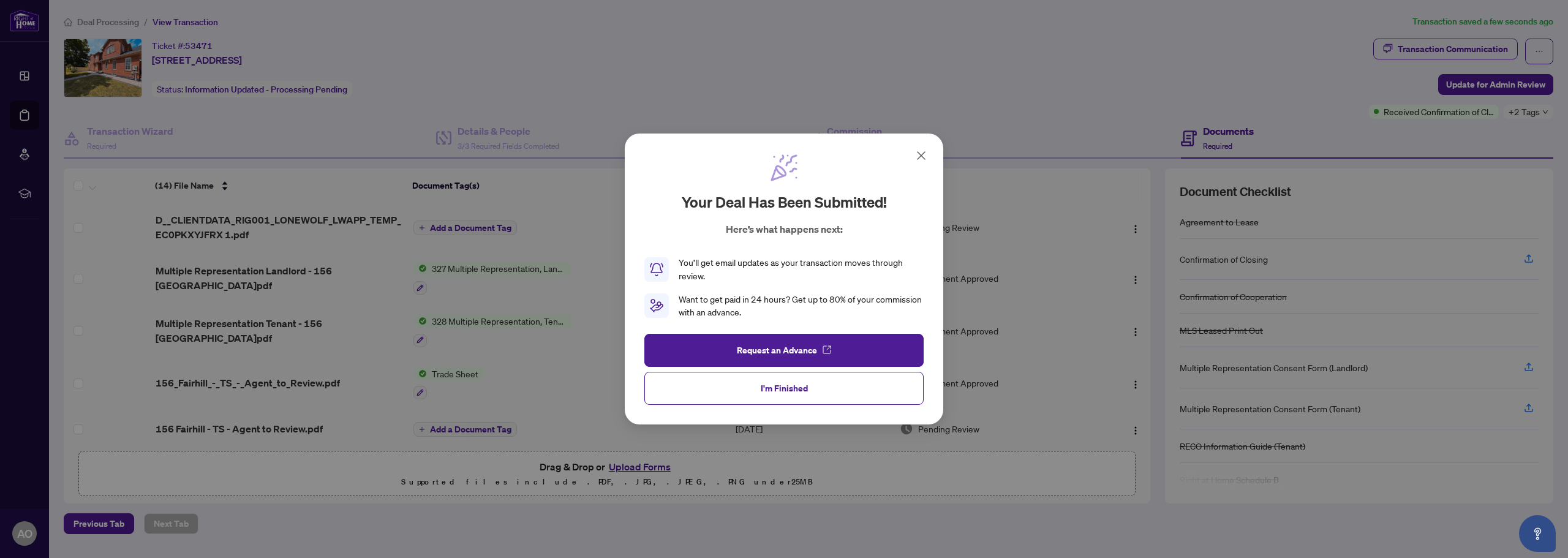
click at [922, 159] on icon at bounding box center [921, 155] width 14 height 14
